Goal: Task Accomplishment & Management: Use online tool/utility

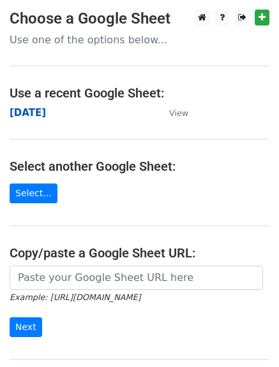
click at [33, 117] on strong "[DATE]" at bounding box center [28, 112] width 36 height 11
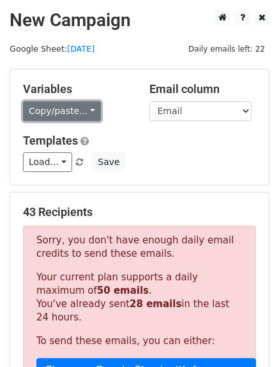
click at [80, 108] on link "Copy/paste..." at bounding box center [62, 111] width 78 height 20
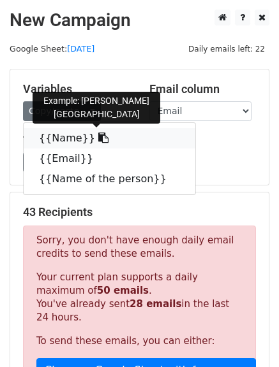
click at [98, 140] on icon at bounding box center [103, 138] width 10 height 10
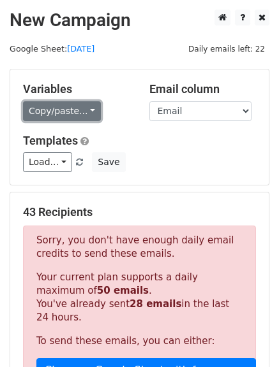
click at [83, 106] on link "Copy/paste..." at bounding box center [62, 111] width 78 height 20
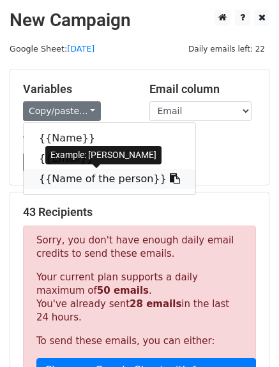
click at [170, 182] on icon at bounding box center [175, 178] width 10 height 10
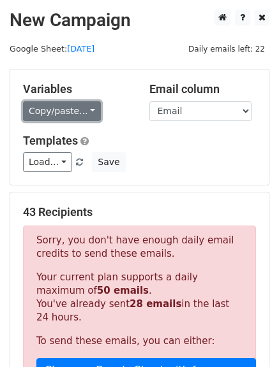
click at [84, 114] on link "Copy/paste..." at bounding box center [62, 111] width 78 height 20
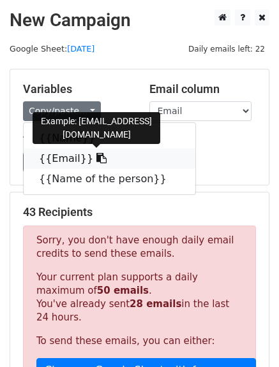
click at [96, 161] on icon at bounding box center [101, 158] width 10 height 10
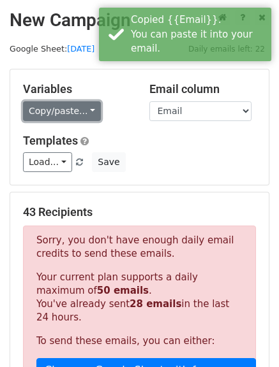
click at [80, 108] on link "Copy/paste..." at bounding box center [62, 111] width 78 height 20
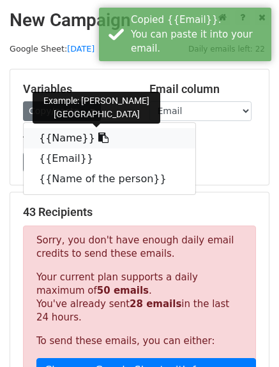
click at [98, 140] on icon at bounding box center [103, 138] width 10 height 10
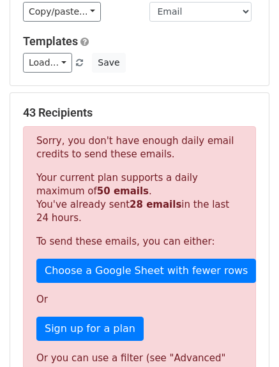
scroll to position [108, 0]
